Goal: Task Accomplishment & Management: Use online tool/utility

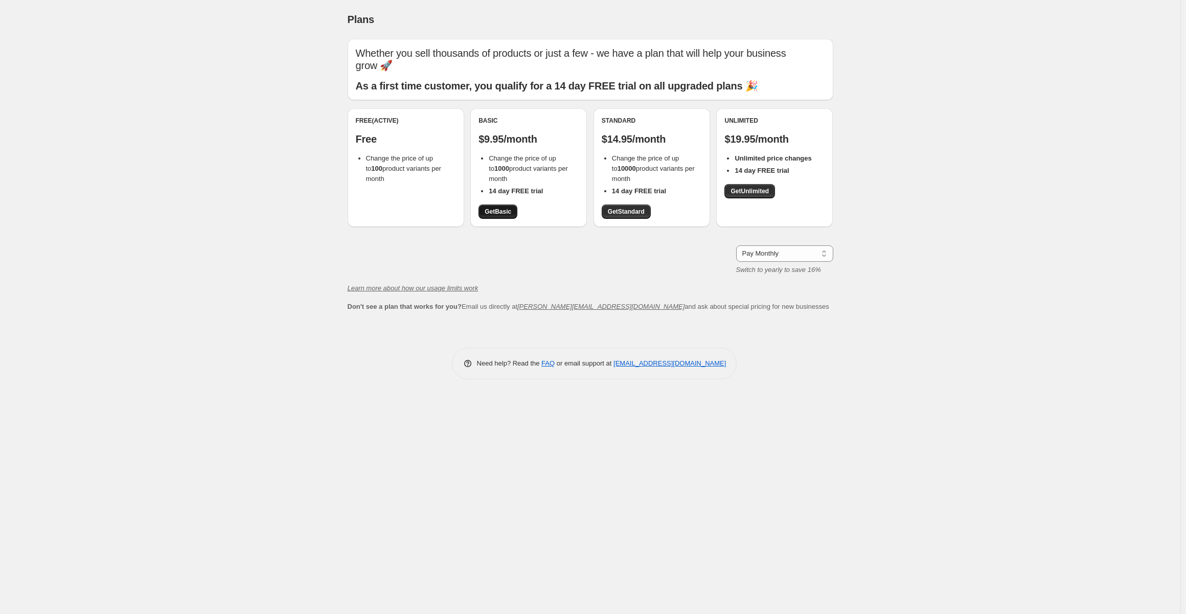
click at [512, 213] on link "Get Basic" at bounding box center [497, 211] width 39 height 14
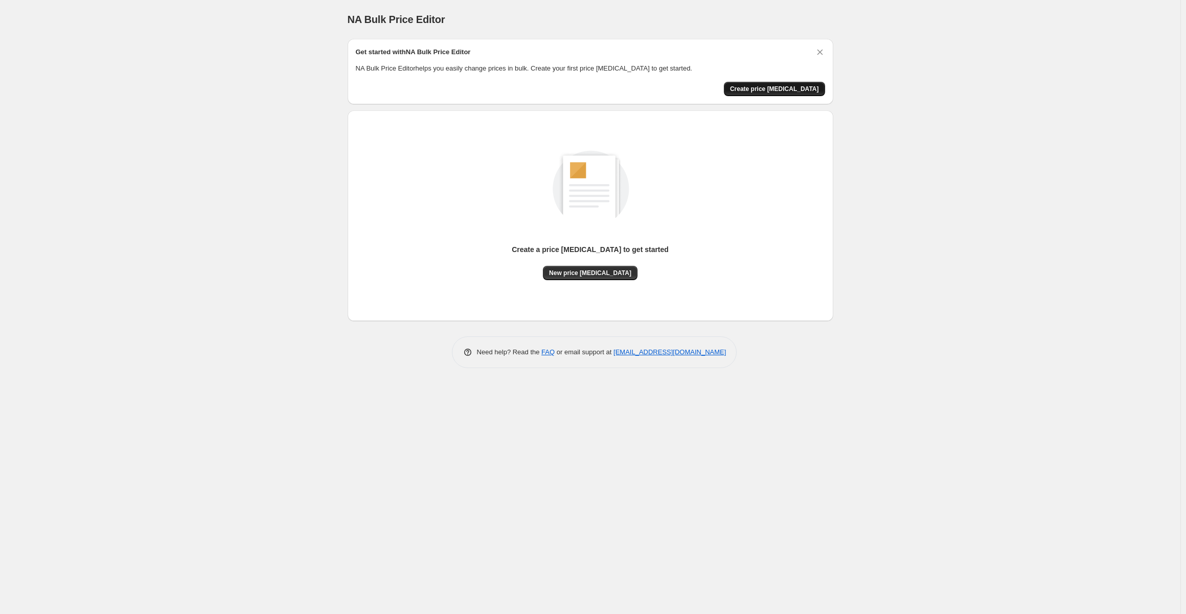
click at [782, 85] on span "Create price [MEDICAL_DATA]" at bounding box center [774, 89] width 89 height 8
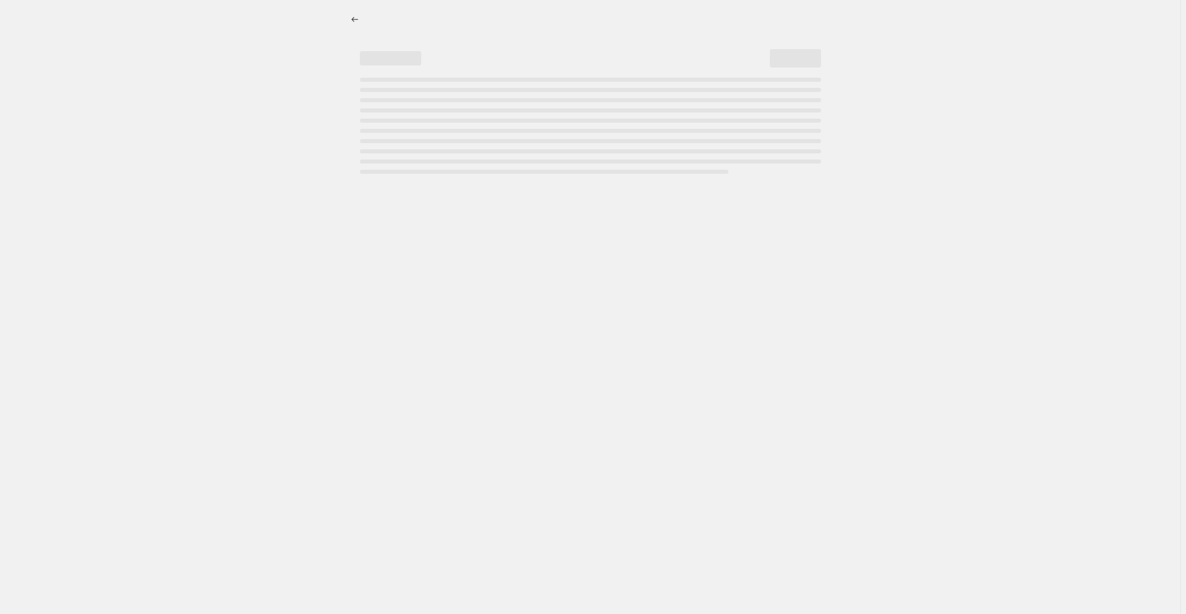
select select "percentage"
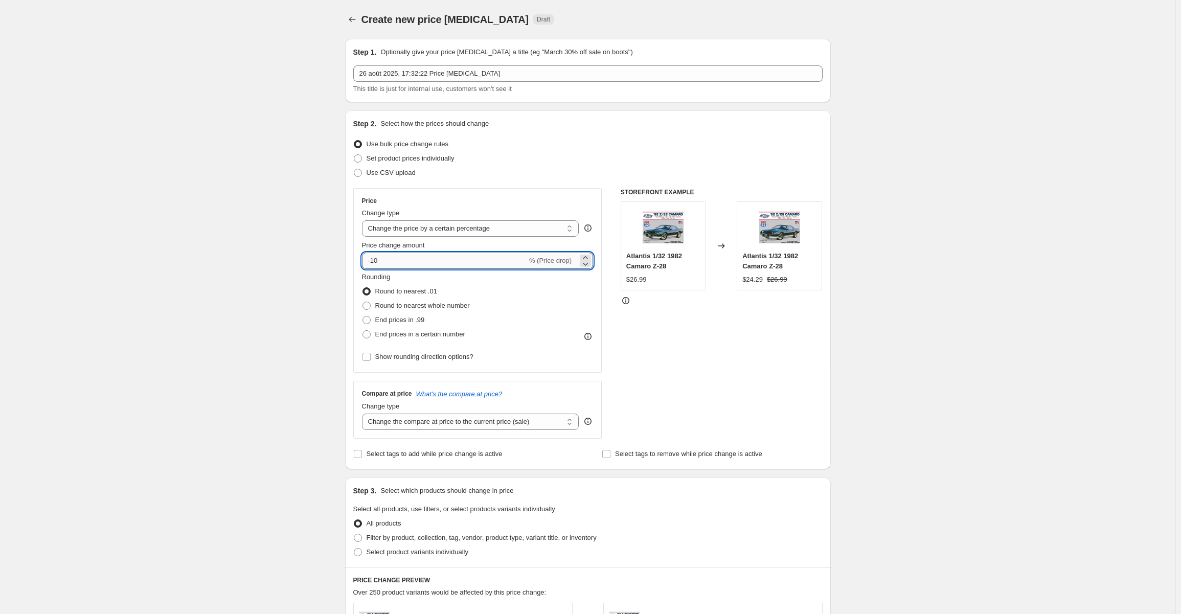
drag, startPoint x: 385, startPoint y: 258, endPoint x: 401, endPoint y: 257, distance: 15.9
click at [375, 257] on input "-10" at bounding box center [444, 260] width 165 height 16
type input "-1"
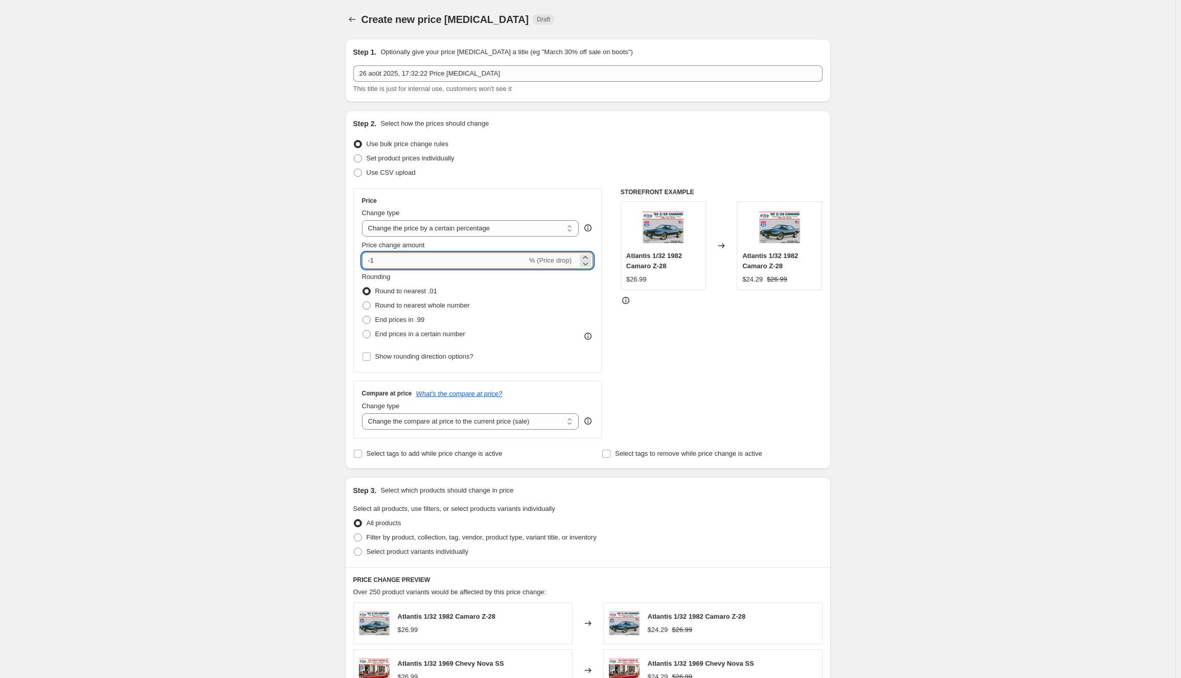
click at [404, 261] on input "-1" at bounding box center [444, 260] width 165 height 16
type input "-85"
click at [866, 302] on div "Create new price [MEDICAL_DATA]. This page is ready Create new price [MEDICAL_D…" at bounding box center [587, 514] width 1175 height 1028
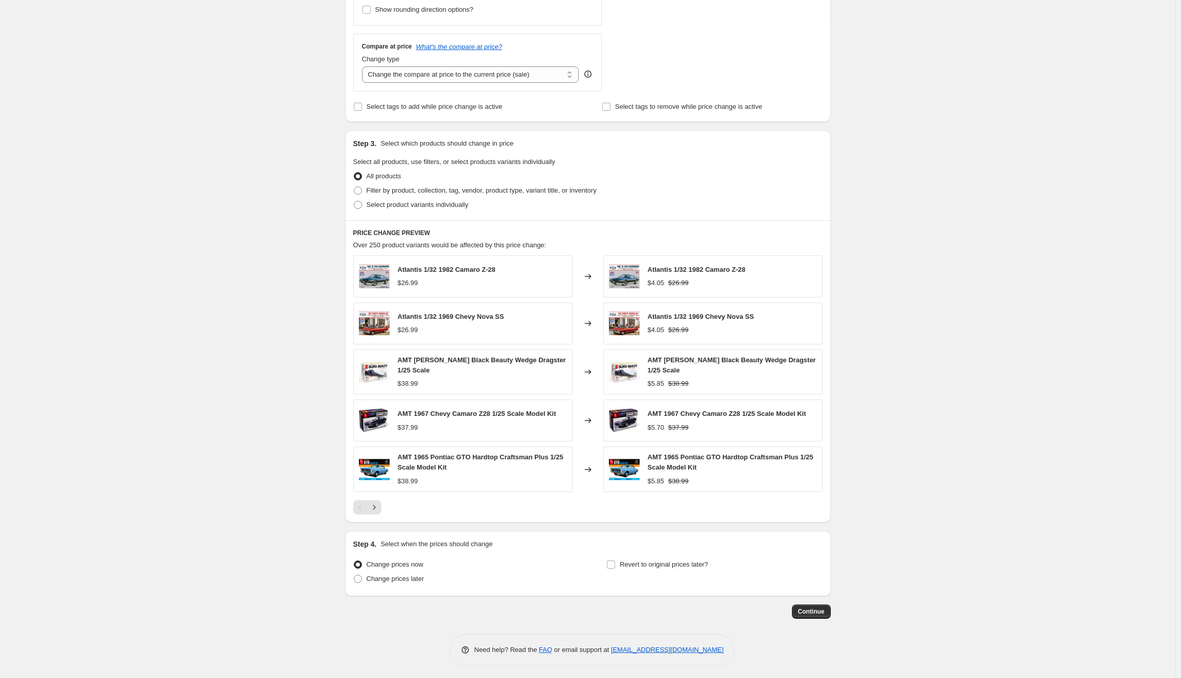
scroll to position [348, 0]
click at [814, 612] on span "Continue" at bounding box center [811, 611] width 27 height 8
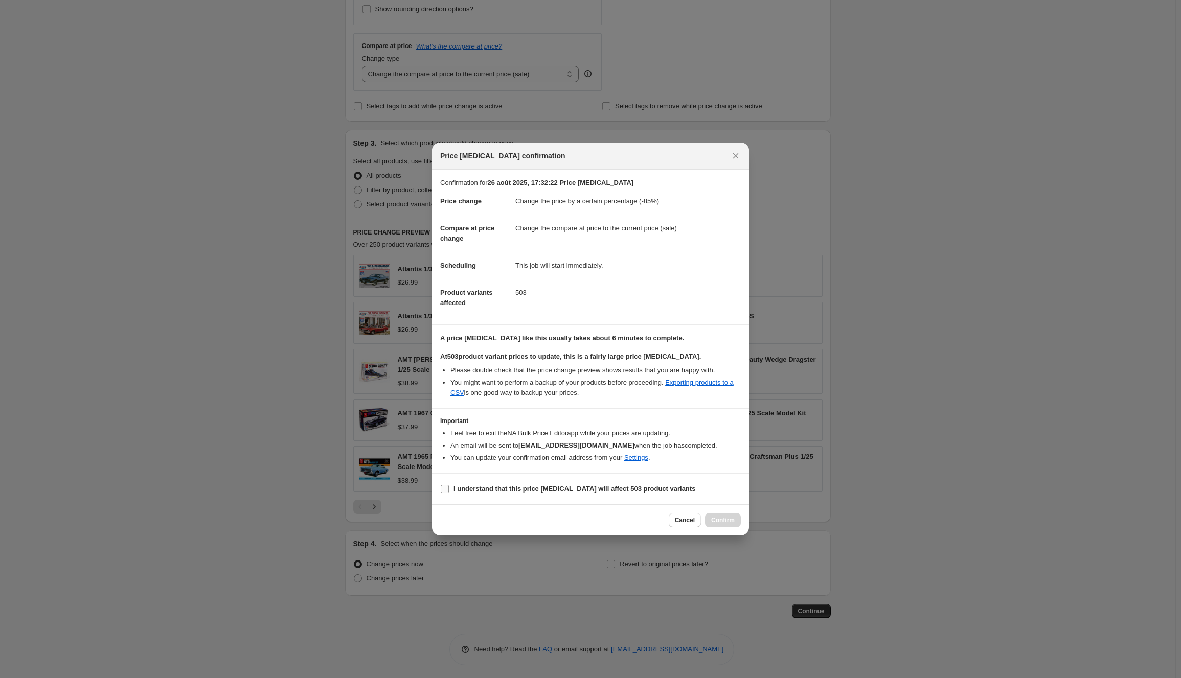
click at [447, 491] on input "I understand that this price [MEDICAL_DATA] will affect 503 product variants" at bounding box center [445, 489] width 8 height 8
checkbox input "true"
click at [723, 521] on span "Confirm" at bounding box center [723, 520] width 24 height 8
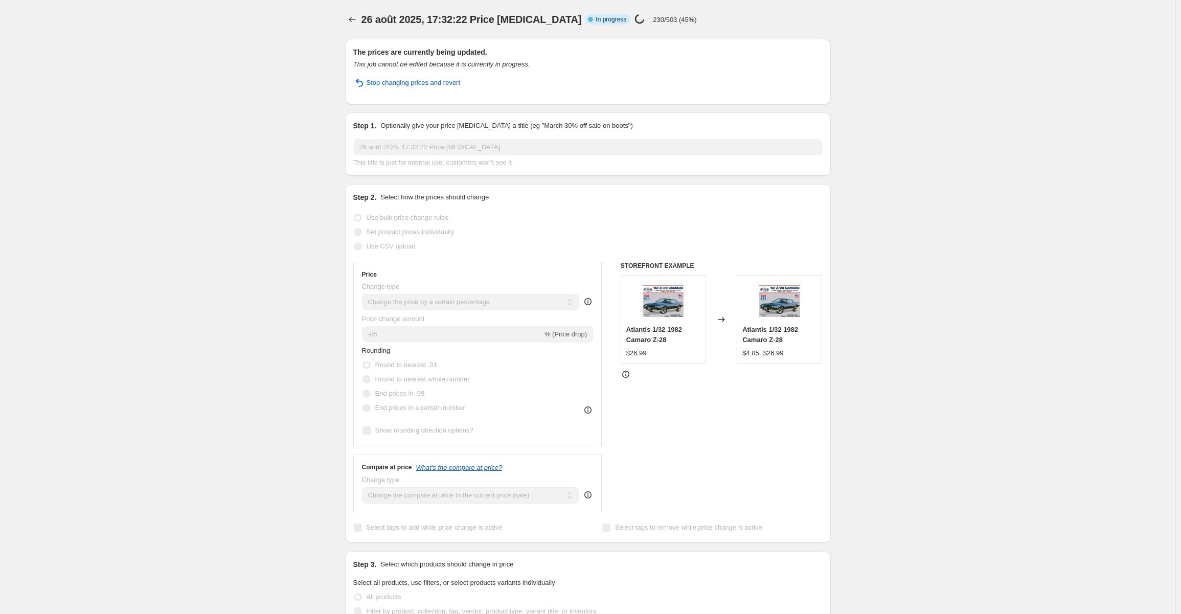
click at [887, 19] on div "26 août 2025, 17:32:22 Price [MEDICAL_DATA]. This page is ready 26 août 2025, 1…" at bounding box center [587, 539] width 1175 height 1079
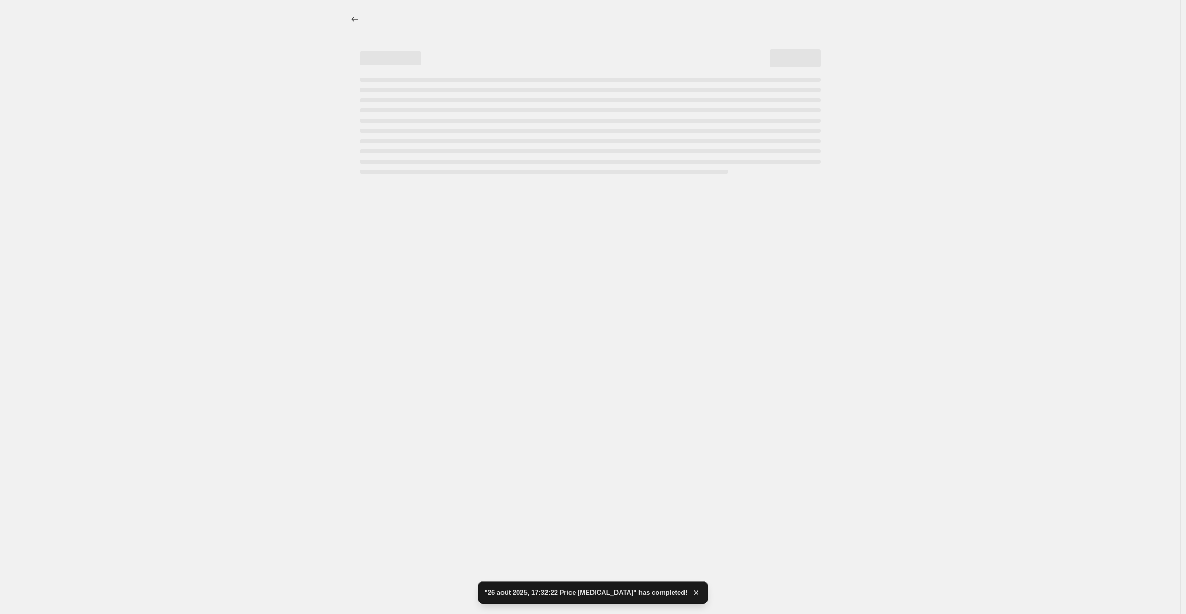
select select "percentage"
